Goal: Task Accomplishment & Management: Manage account settings

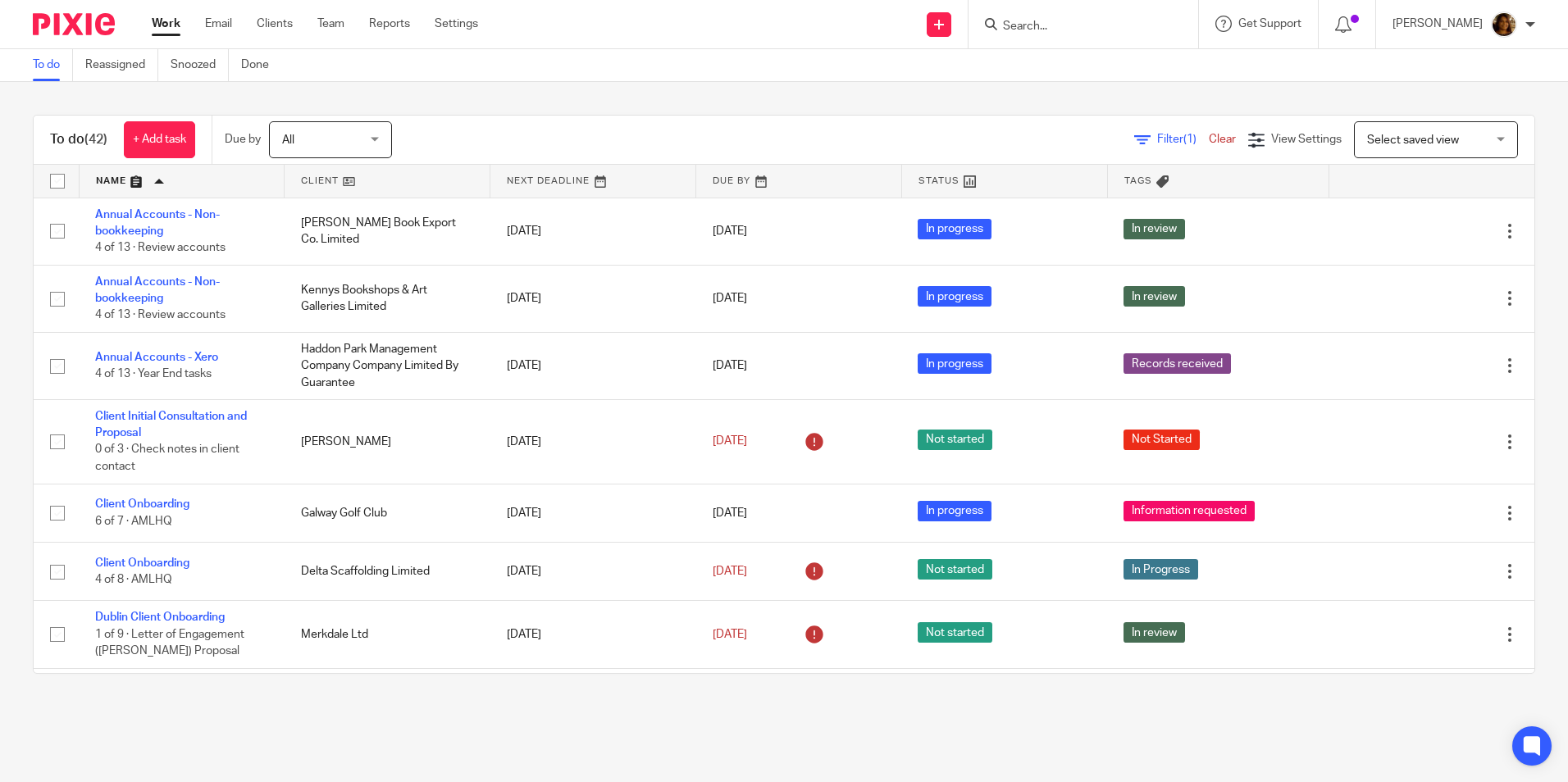
click at [1103, 31] on input "Search" at bounding box center [1075, 27] width 147 height 15
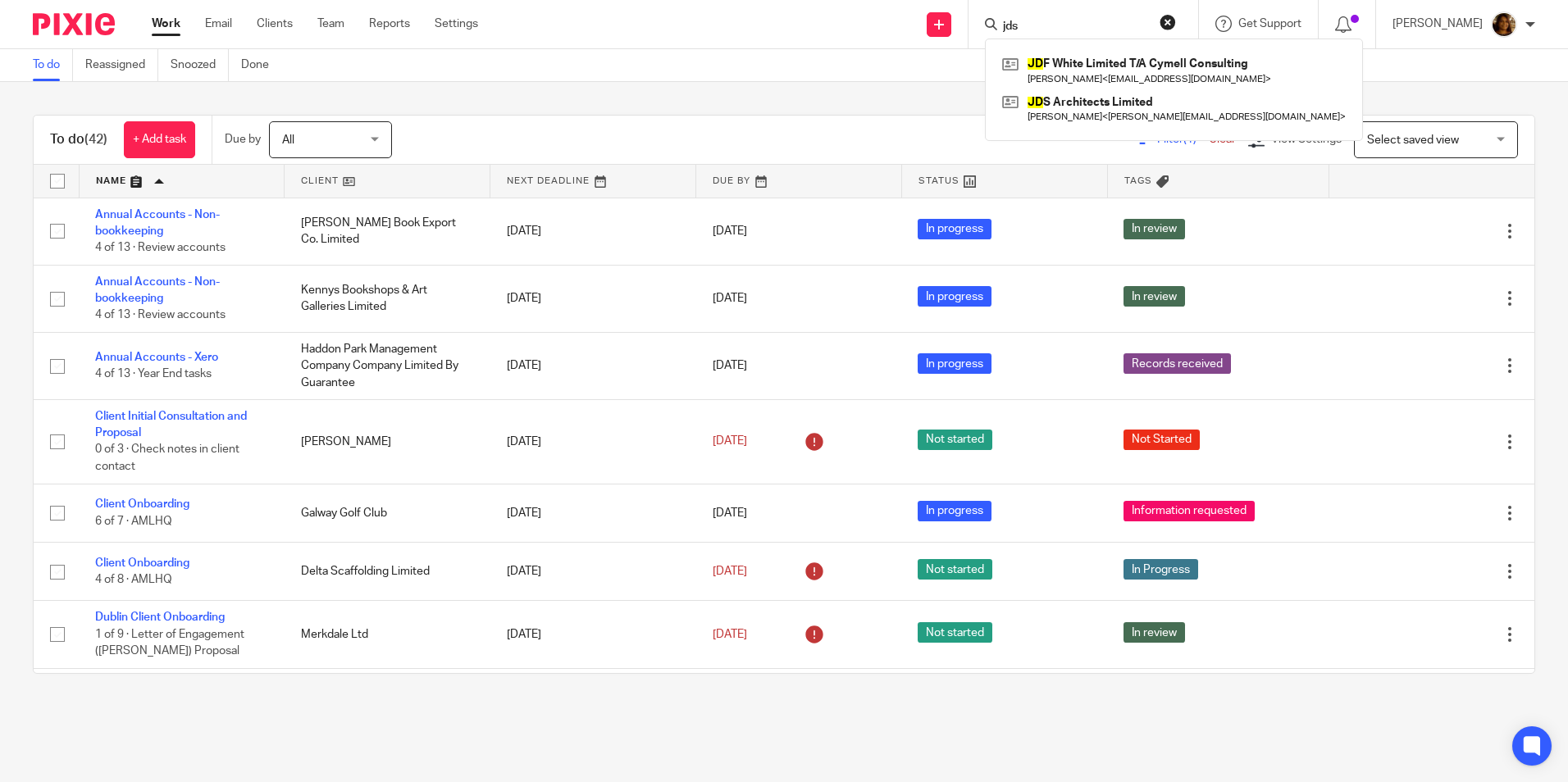
type input "jds"
click button "submit" at bounding box center [0, 0] width 0 height 0
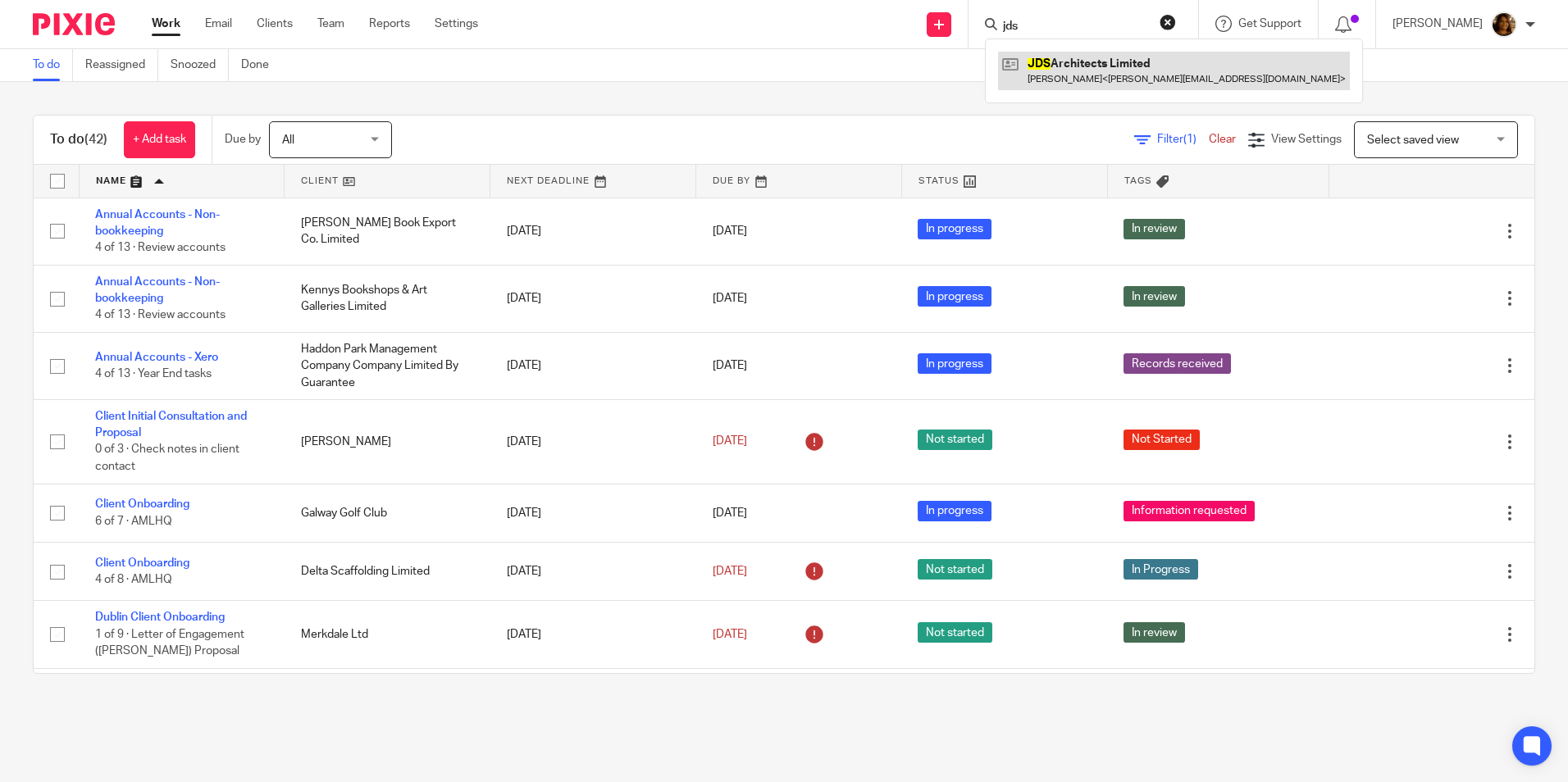
click at [1102, 57] on link at bounding box center [1174, 70] width 352 height 38
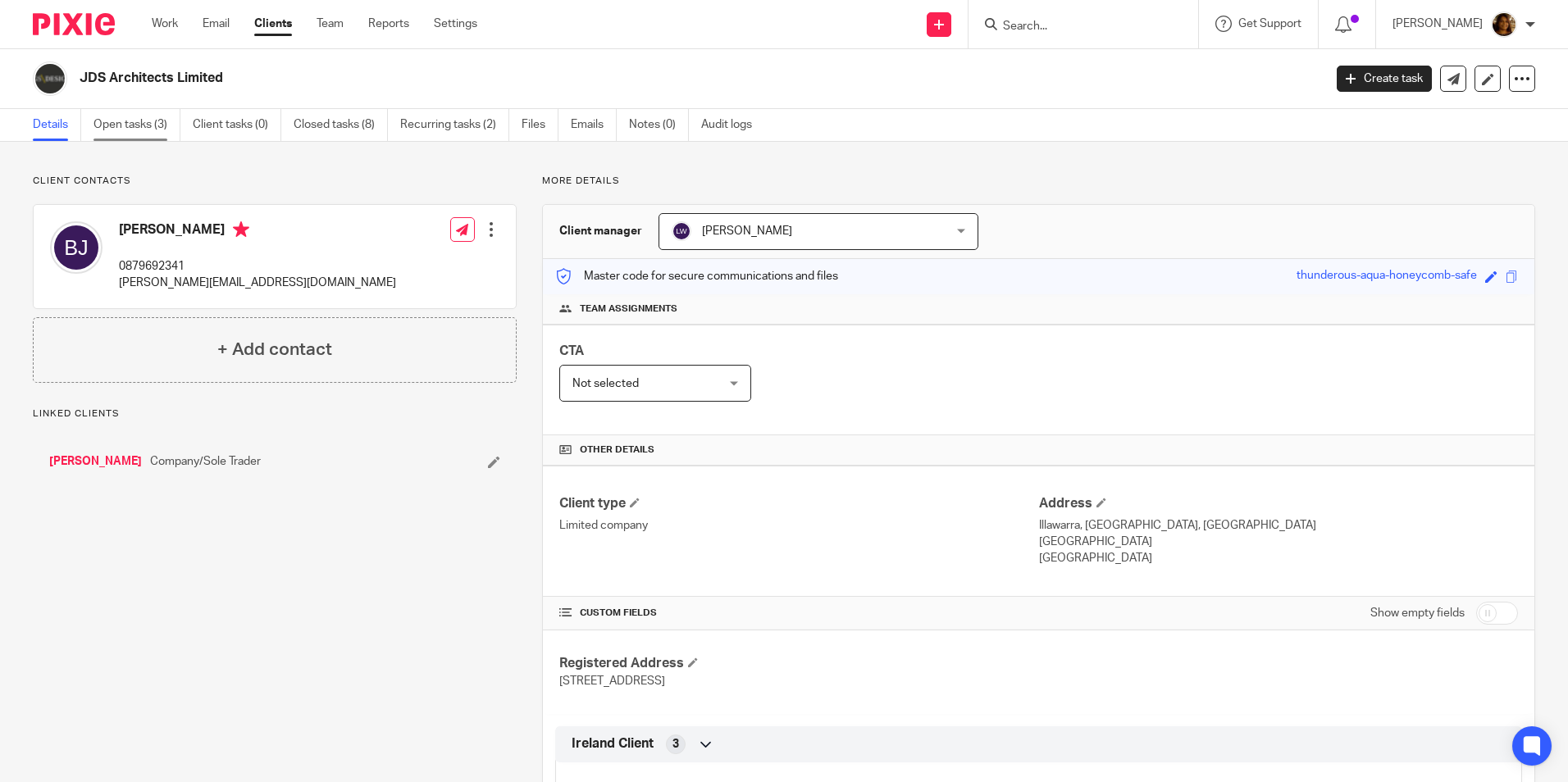
click at [150, 111] on link "Open tasks (3)" at bounding box center [137, 125] width 87 height 32
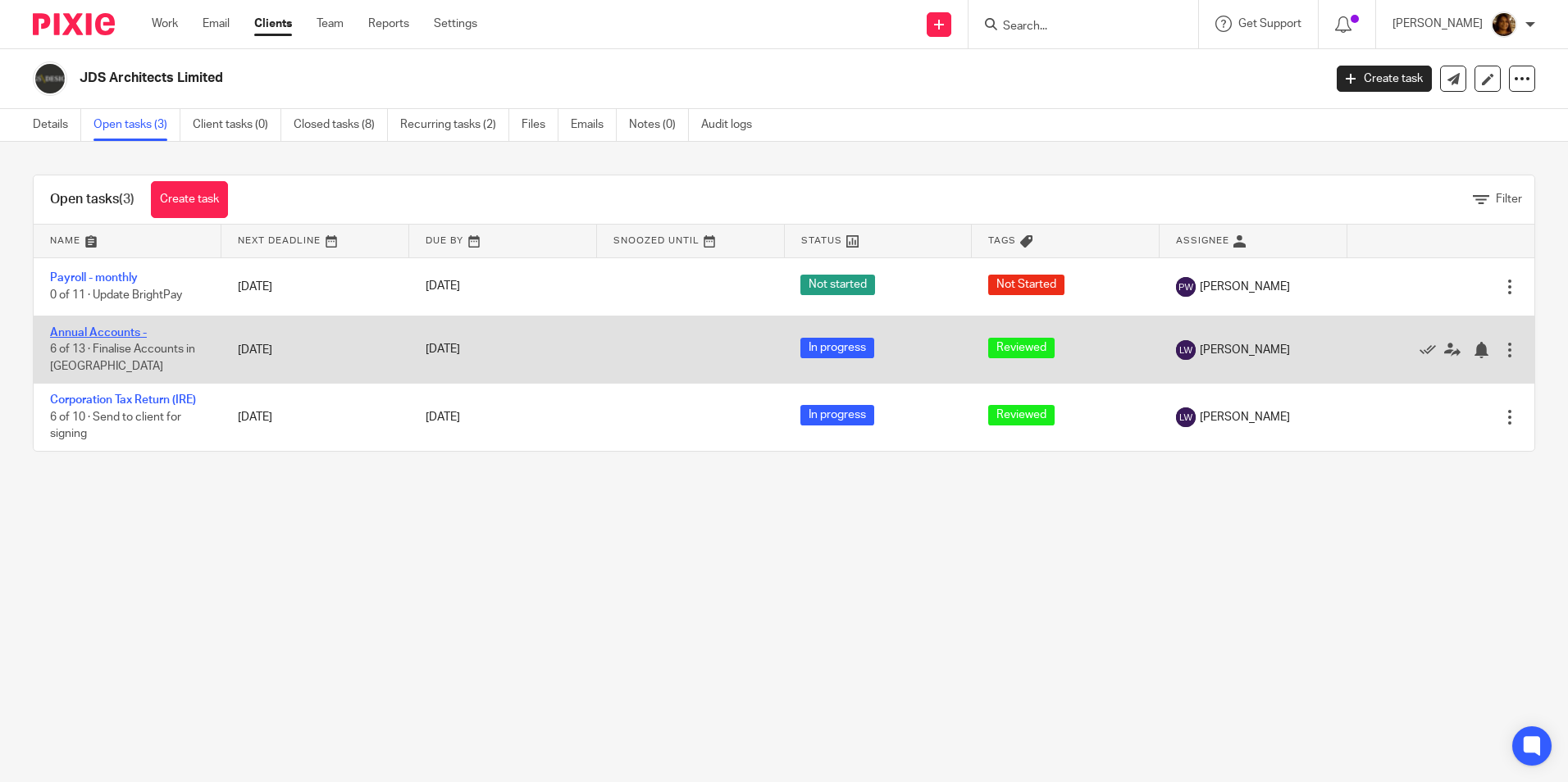
click at [126, 333] on link "Annual Accounts -" at bounding box center [98, 332] width 97 height 11
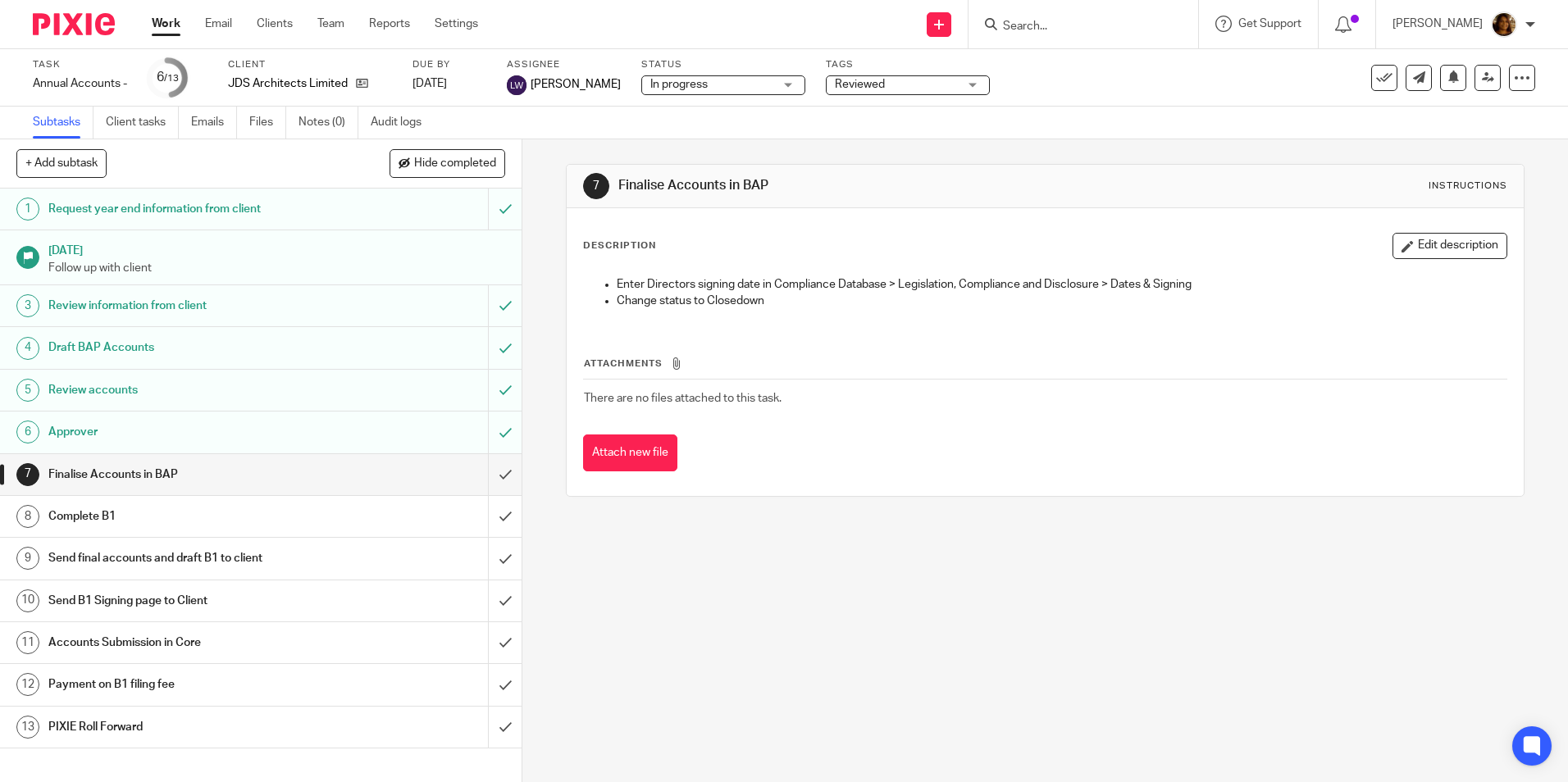
click at [211, 431] on h1 "Approver" at bounding box center [189, 432] width 282 height 25
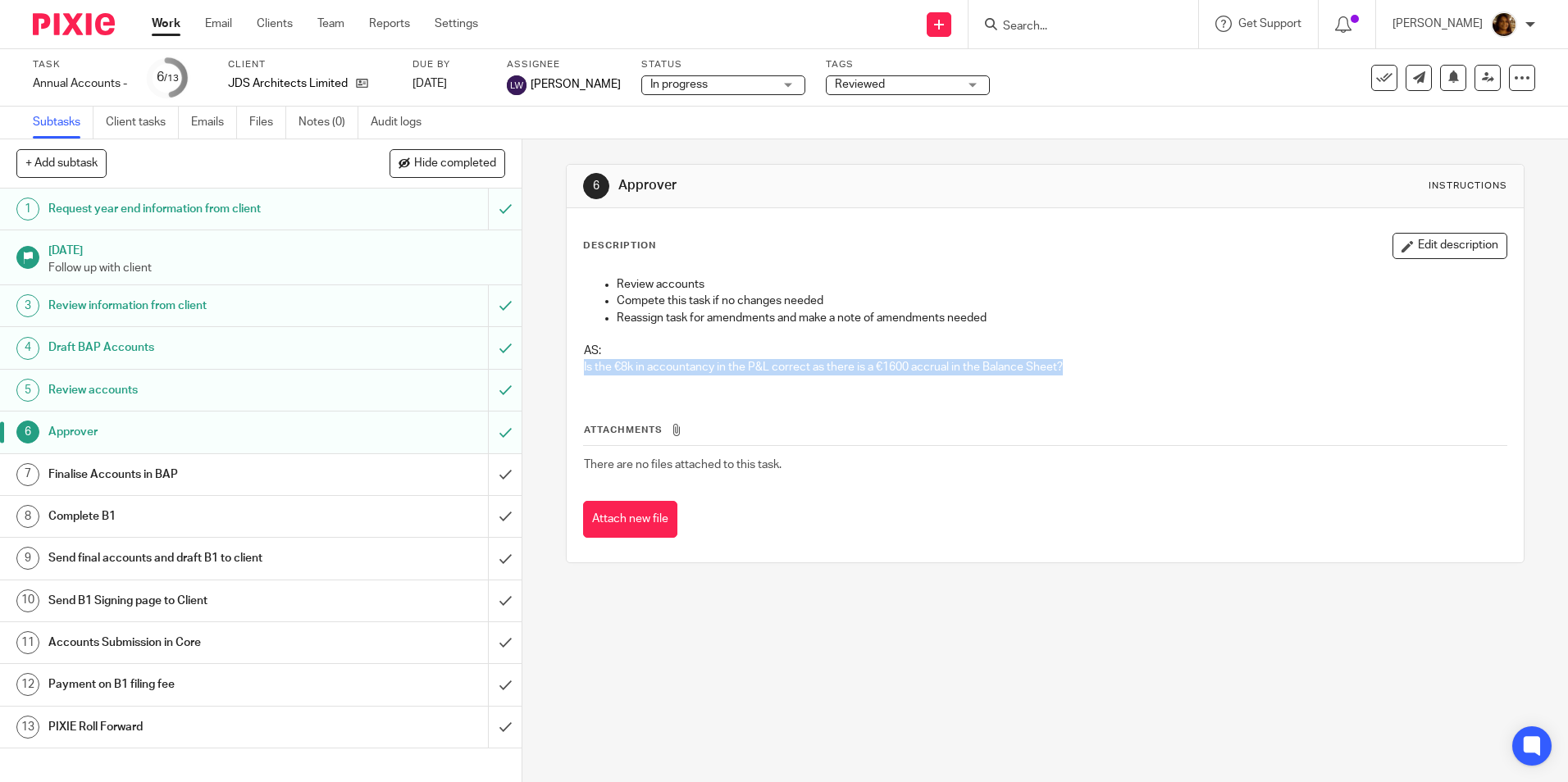
drag, startPoint x: 1076, startPoint y: 366, endPoint x: 543, endPoint y: 366, distance: 533.0
click at [543, 366] on div "6 Approver Instructions Description Edit description Review accounts Compete th…" at bounding box center [1044, 461] width 1045 height 643
copy p "Is the €8k in accountancy in the P&L correct as there is a €1600 accrual in the…"
click at [162, 22] on link "Work" at bounding box center [166, 24] width 29 height 17
click at [359, 82] on icon at bounding box center [361, 82] width 12 height 12
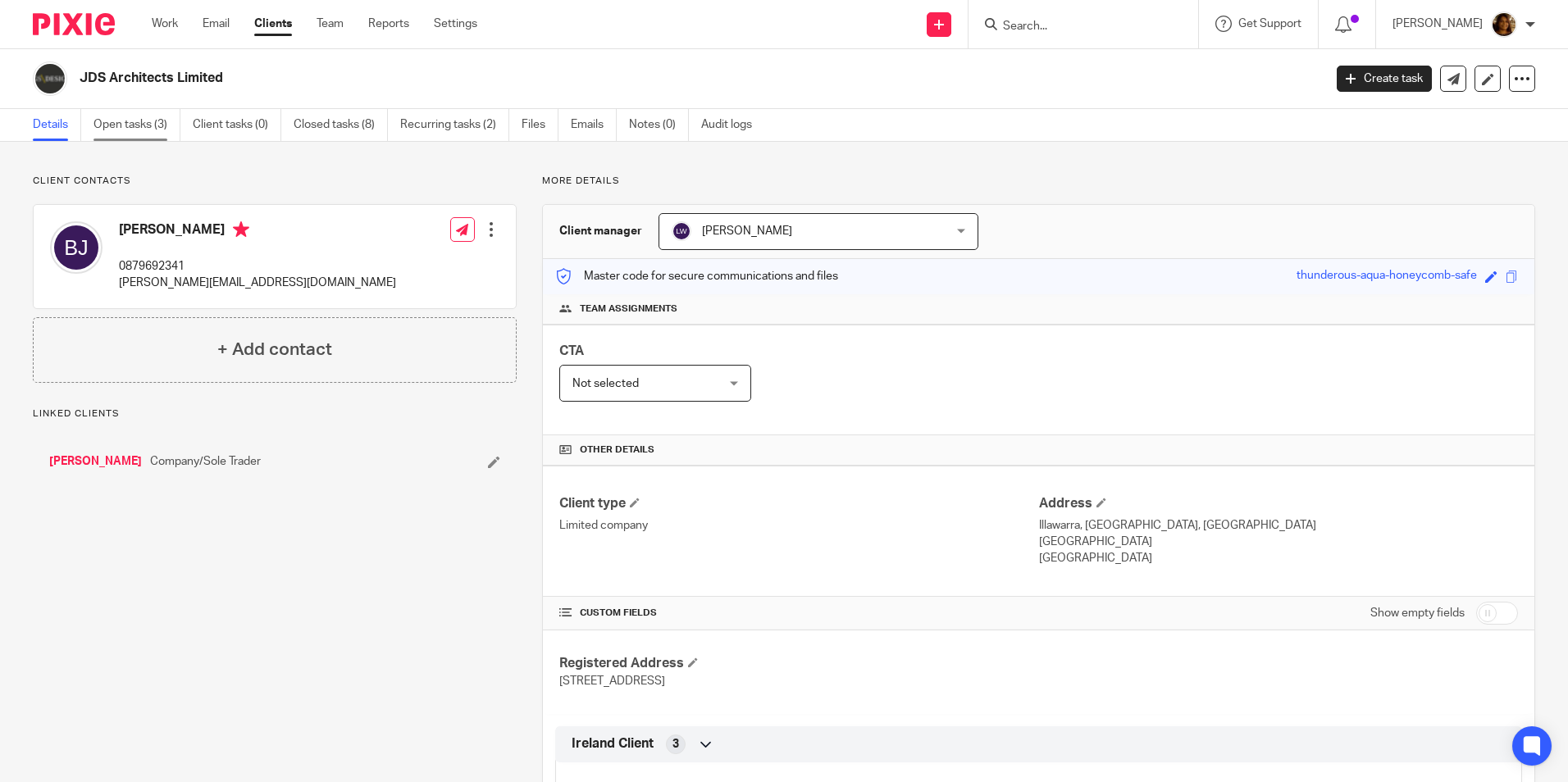
click at [125, 130] on link "Open tasks (3)" at bounding box center [137, 125] width 87 height 32
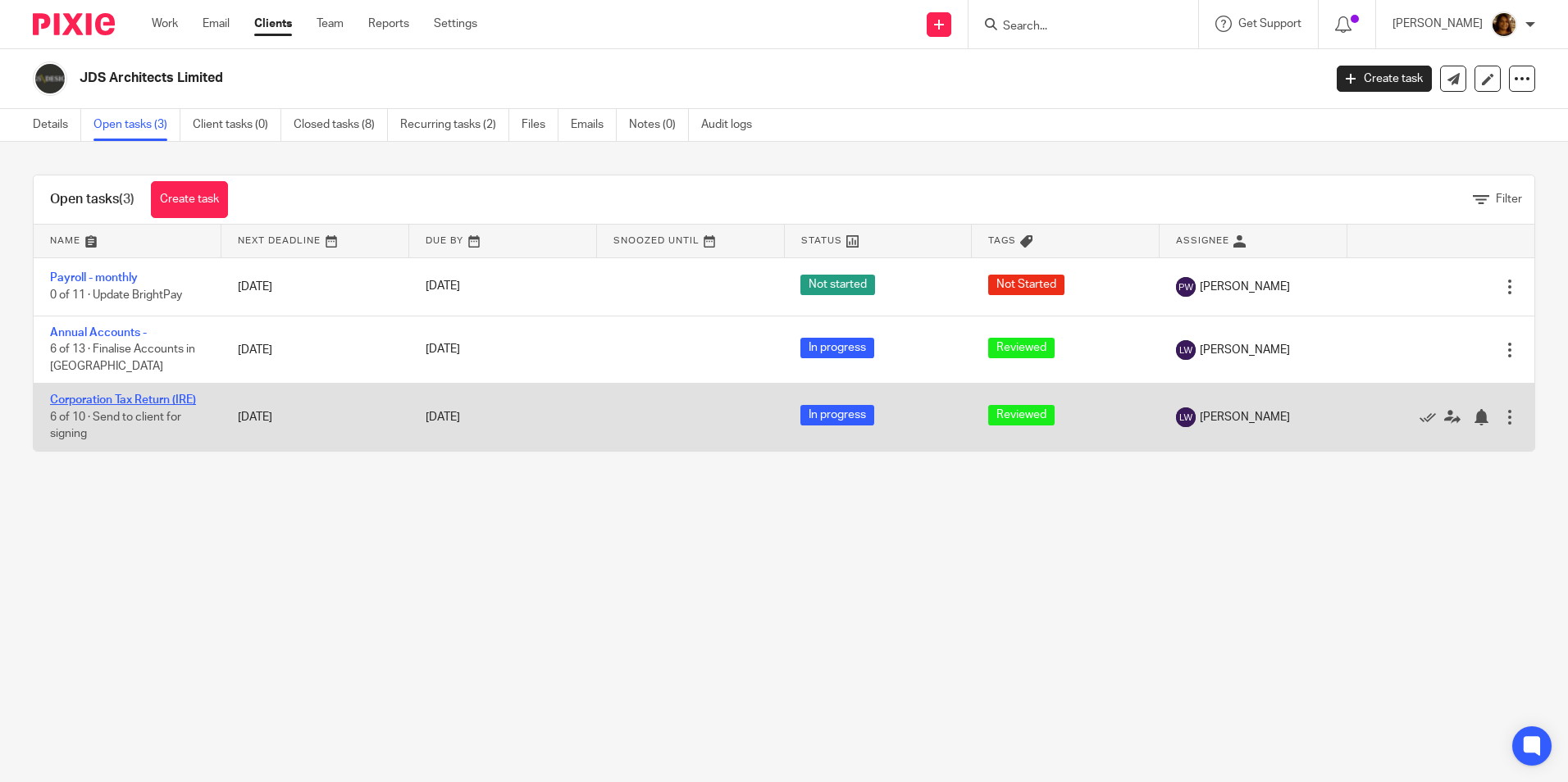
click at [124, 396] on link "Corporation Tax Return (IRE)" at bounding box center [123, 400] width 146 height 11
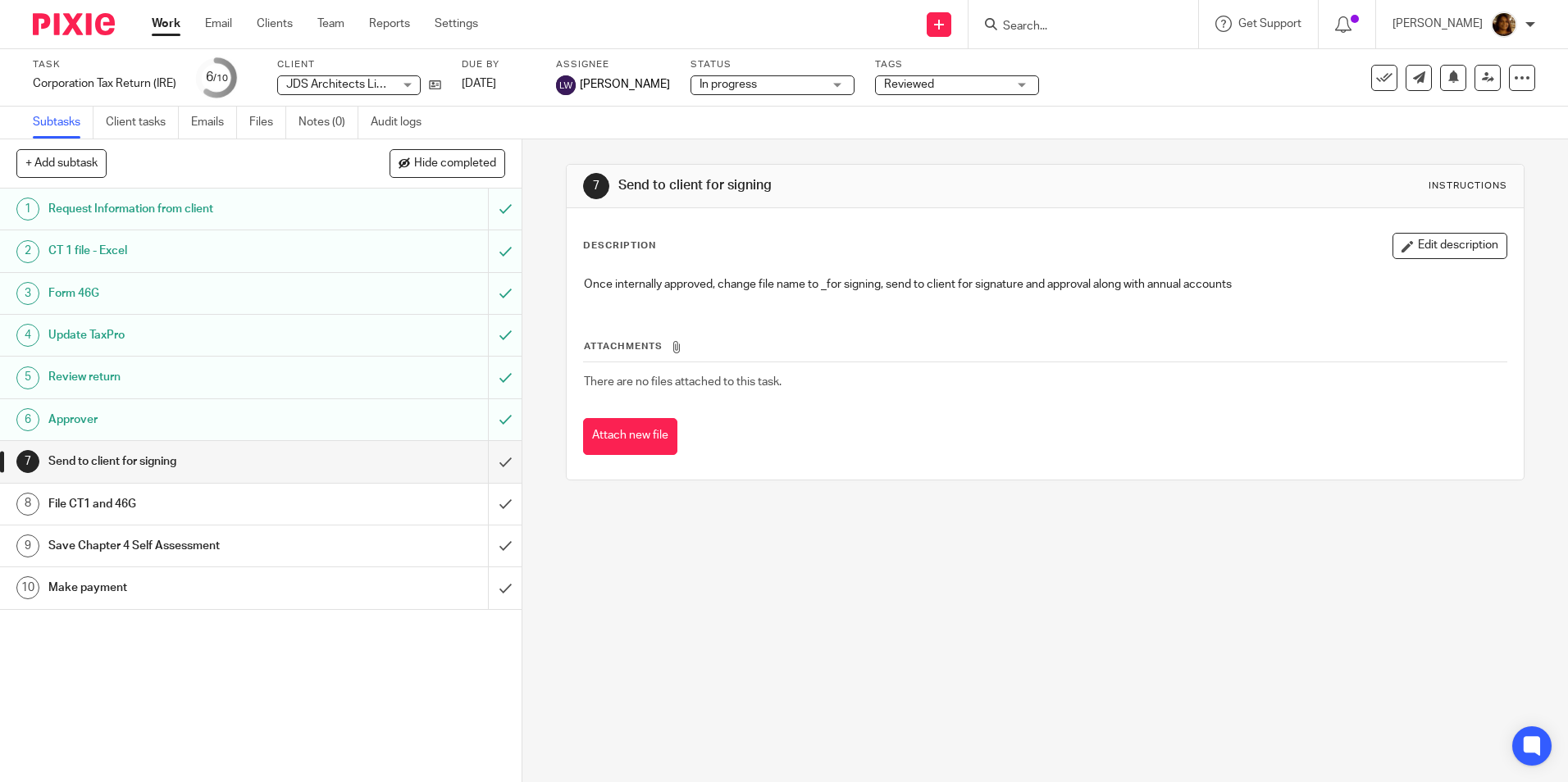
click at [112, 419] on h1 "Approver" at bounding box center [189, 419] width 282 height 25
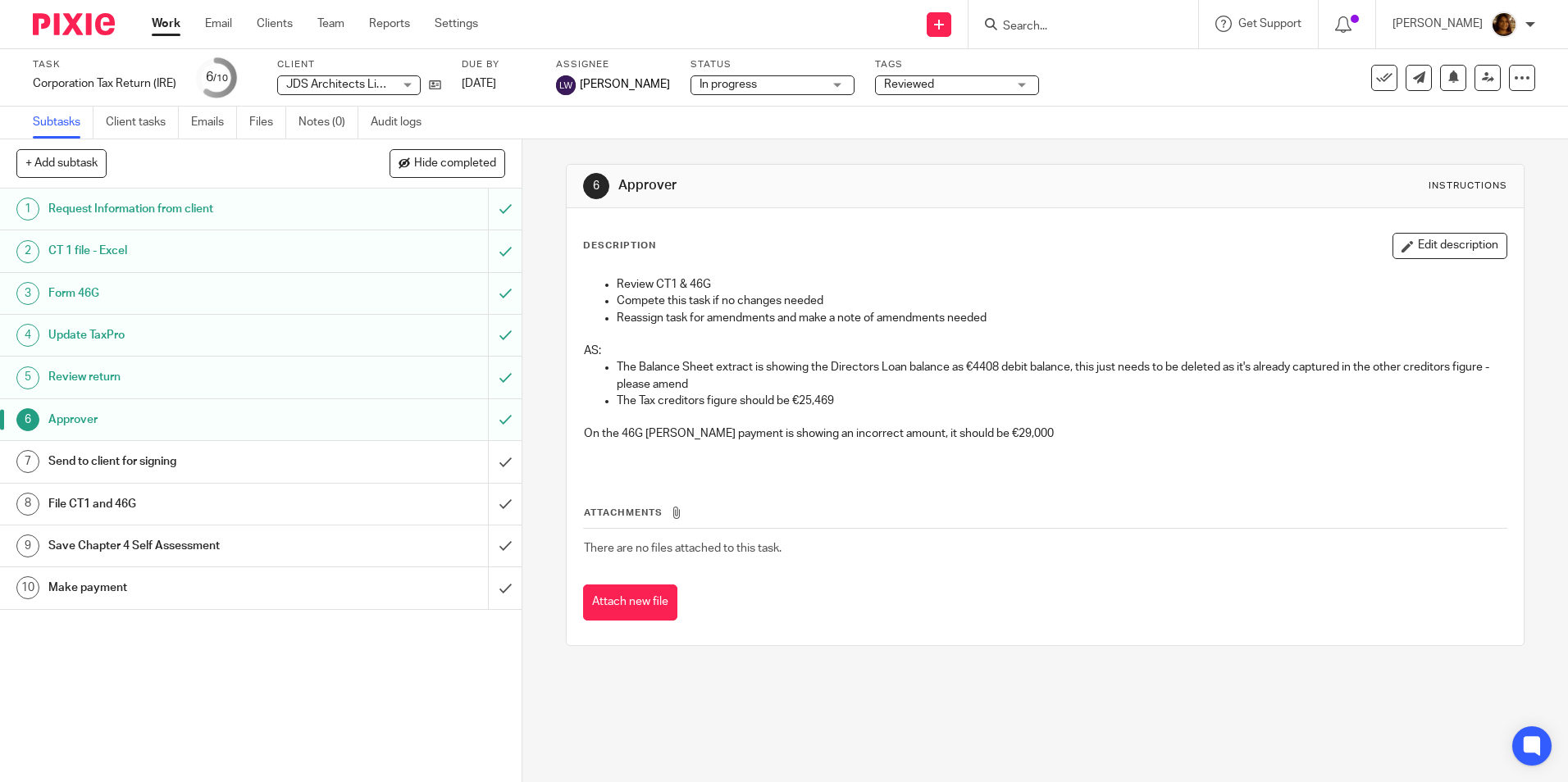
drag, startPoint x: 1061, startPoint y: 437, endPoint x: 610, endPoint y: 368, distance: 456.2
click at [610, 368] on div "Review CT1 & 46G Compete this task if no changes needed Reassign task for amend…" at bounding box center [1044, 370] width 938 height 204
copy div "The Balance Sheet extract is showing the Directors Loan balance as €4408 debit …"
click at [1008, 288] on p "Review CT1 & 46G" at bounding box center [1061, 285] width 889 height 17
click at [158, 25] on link "Work" at bounding box center [166, 24] width 29 height 17
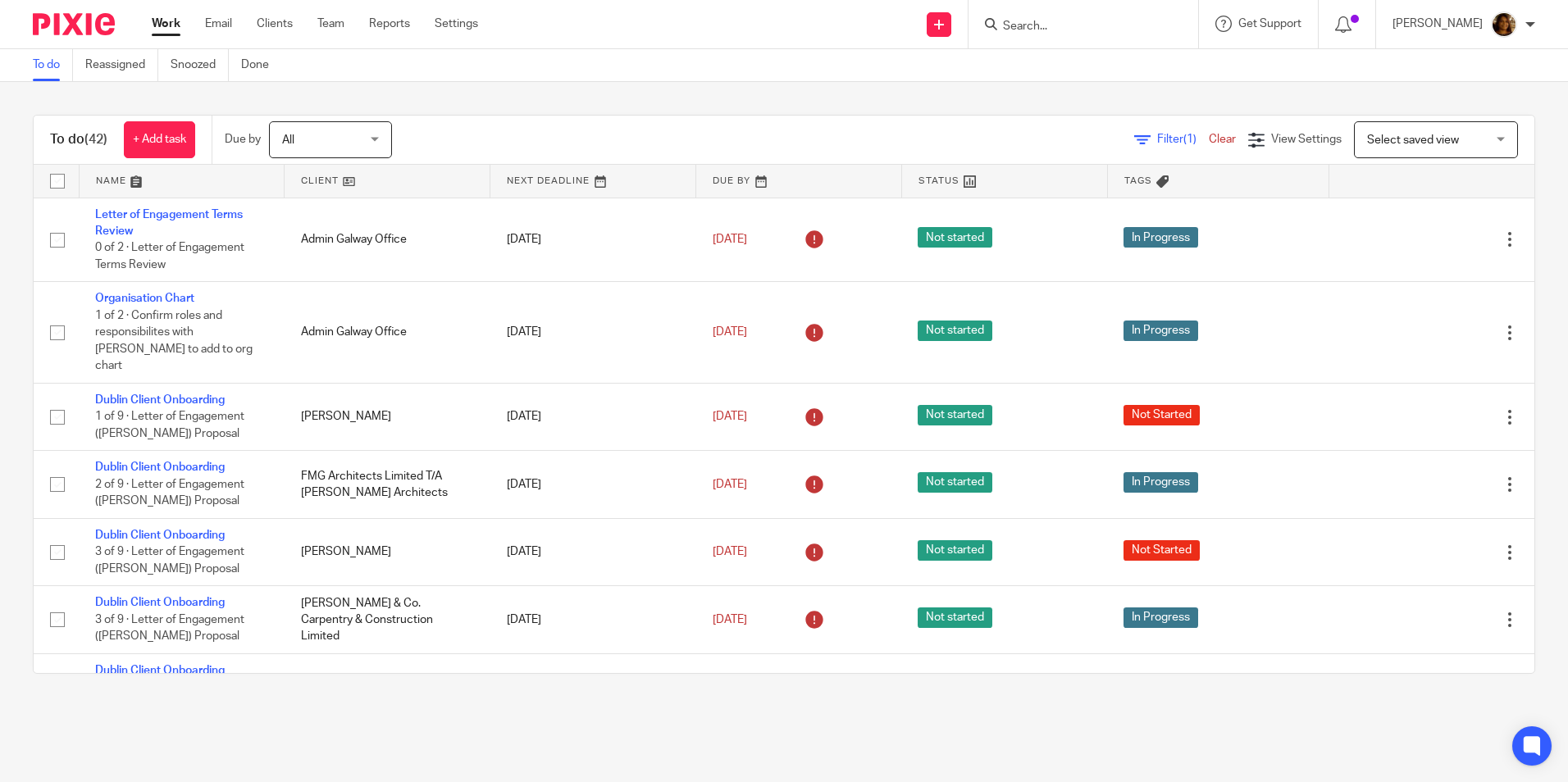
click at [106, 180] on link at bounding box center [181, 180] width 205 height 32
